Goal: Transaction & Acquisition: Download file/media

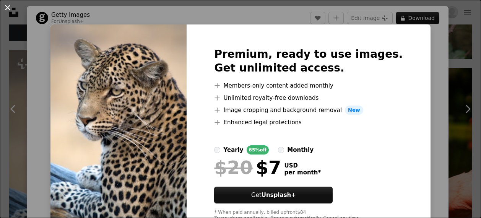
click at [10, 9] on button "An X shape" at bounding box center [7, 7] width 9 height 9
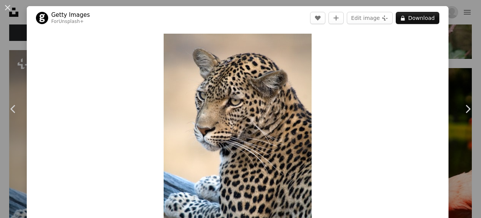
click at [7, 6] on button "An X shape" at bounding box center [7, 7] width 9 height 9
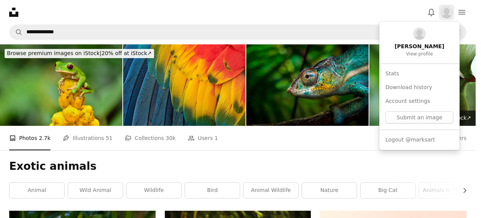
click at [450, 12] on img "Profile" at bounding box center [446, 12] width 12 height 12
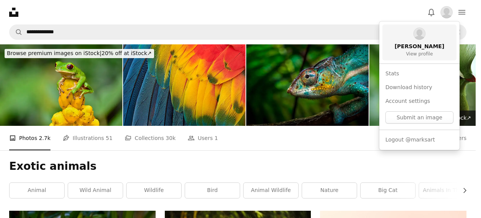
click at [430, 50] on span "[PERSON_NAME]" at bounding box center [419, 47] width 50 height 8
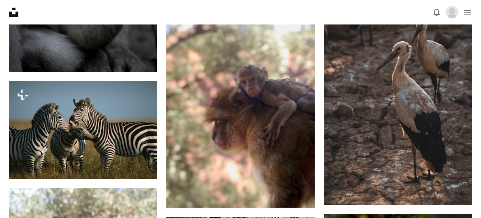
scroll to position [9558, 0]
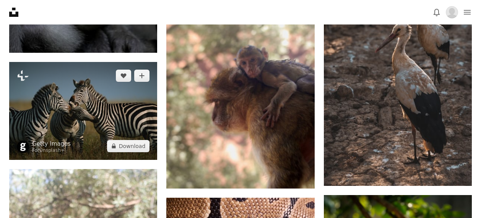
click at [105, 93] on img at bounding box center [83, 111] width 148 height 98
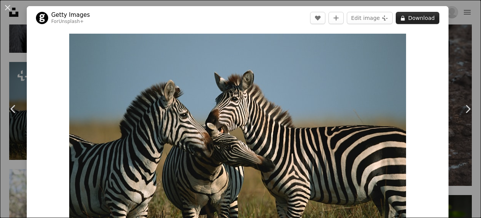
click at [421, 21] on button "A lock Download" at bounding box center [417, 18] width 44 height 12
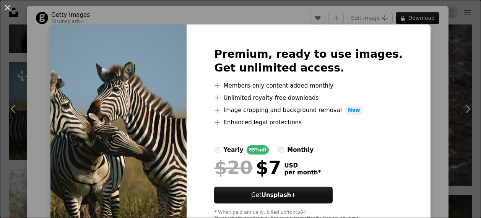
click at [8, 10] on button "An X shape" at bounding box center [7, 7] width 9 height 9
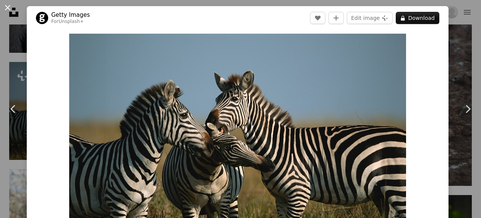
click at [7, 9] on button "An X shape" at bounding box center [7, 7] width 9 height 9
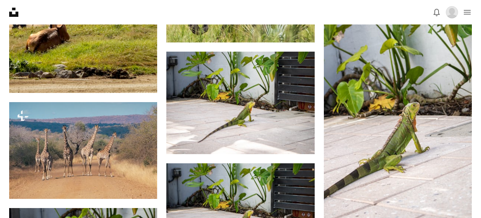
scroll to position [8343, 0]
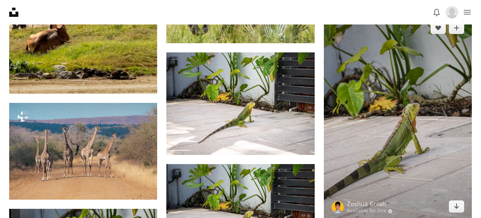
click at [422, 95] on img at bounding box center [398, 117] width 148 height 206
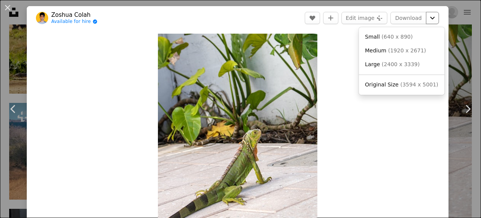
click at [432, 16] on icon "Chevron down" at bounding box center [432, 17] width 12 height 9
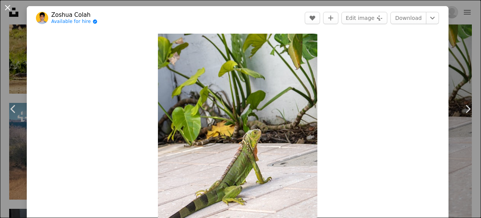
click at [8, 7] on button "An X shape" at bounding box center [7, 7] width 9 height 9
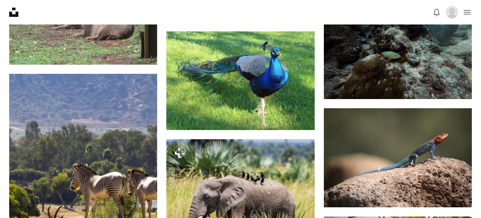
scroll to position [8141, 0]
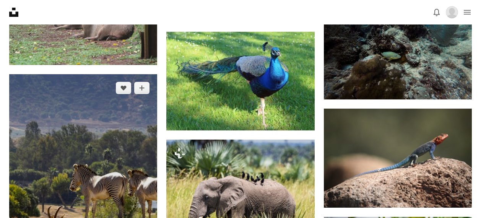
click at [101, 165] on img at bounding box center [83, 185] width 148 height 222
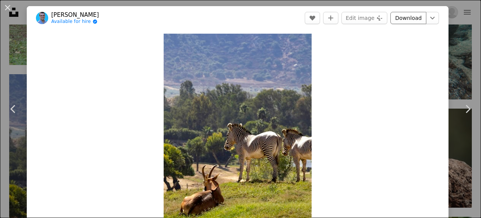
click at [420, 18] on link "Download" at bounding box center [408, 18] width 36 height 12
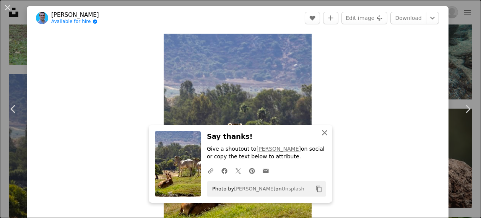
click at [325, 133] on icon "button" at bounding box center [324, 132] width 5 height 5
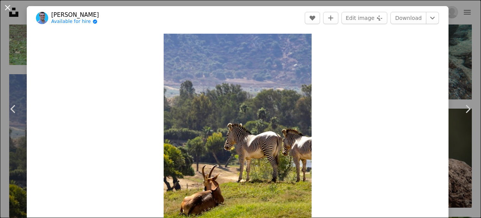
click at [8, 6] on button "An X shape" at bounding box center [7, 7] width 9 height 9
